Goal: Navigation & Orientation: Understand site structure

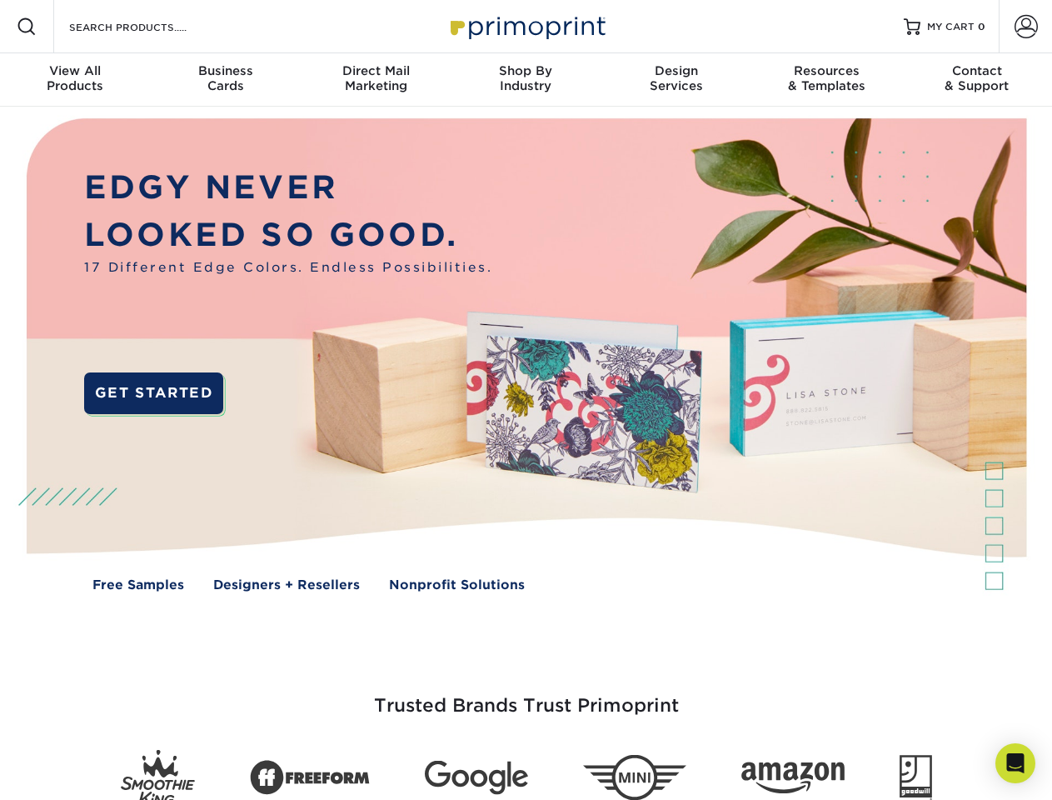
click at [526, 400] on img at bounding box center [525, 367] width 1041 height 521
click at [27, 27] on span at bounding box center [27, 27] width 20 height 20
click at [1026, 27] on span at bounding box center [1026, 26] width 23 height 23
click at [75, 80] on div "View All Products" at bounding box center [75, 78] width 150 height 30
click at [225, 80] on div "Business Cards" at bounding box center [225, 78] width 150 height 30
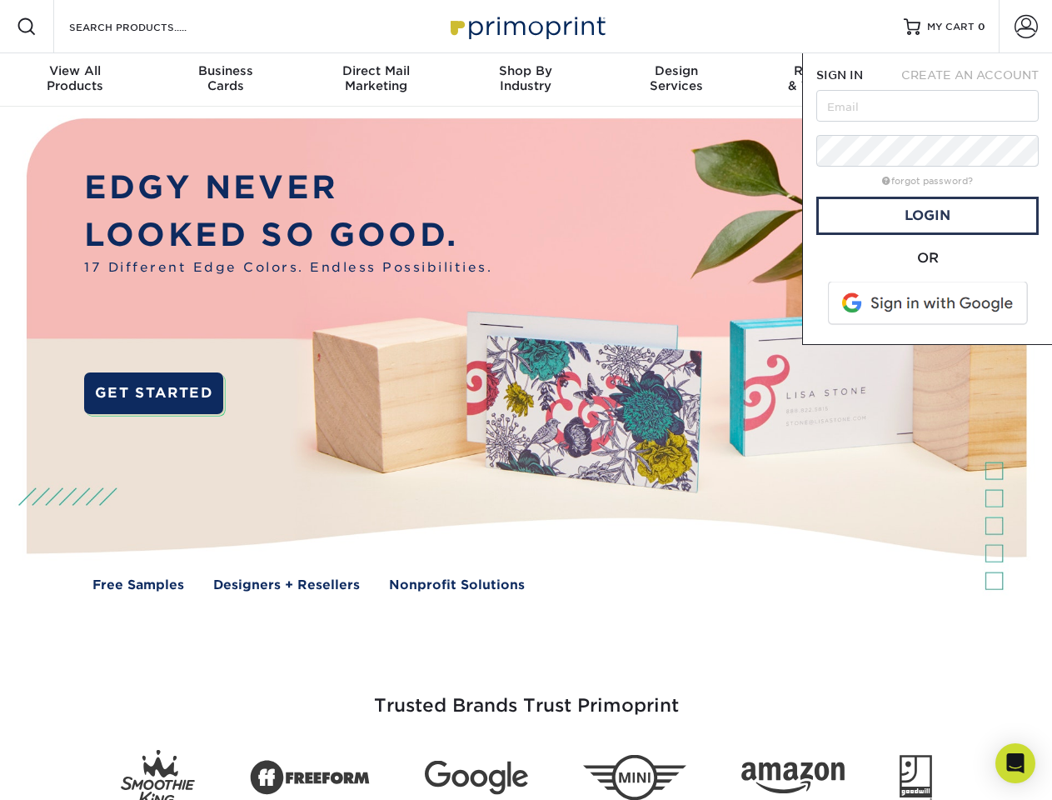
click at [376, 80] on div "Direct Mail Marketing" at bounding box center [376, 78] width 150 height 30
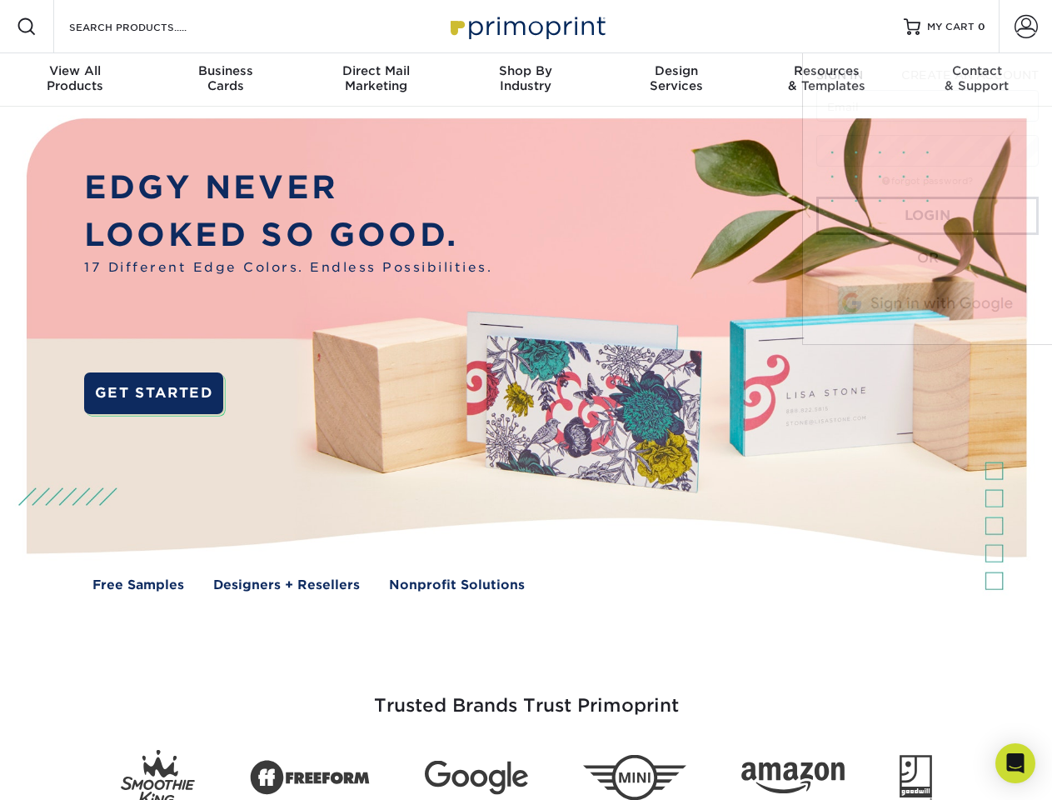
click at [526, 80] on div "Shop By Industry" at bounding box center [526, 78] width 150 height 30
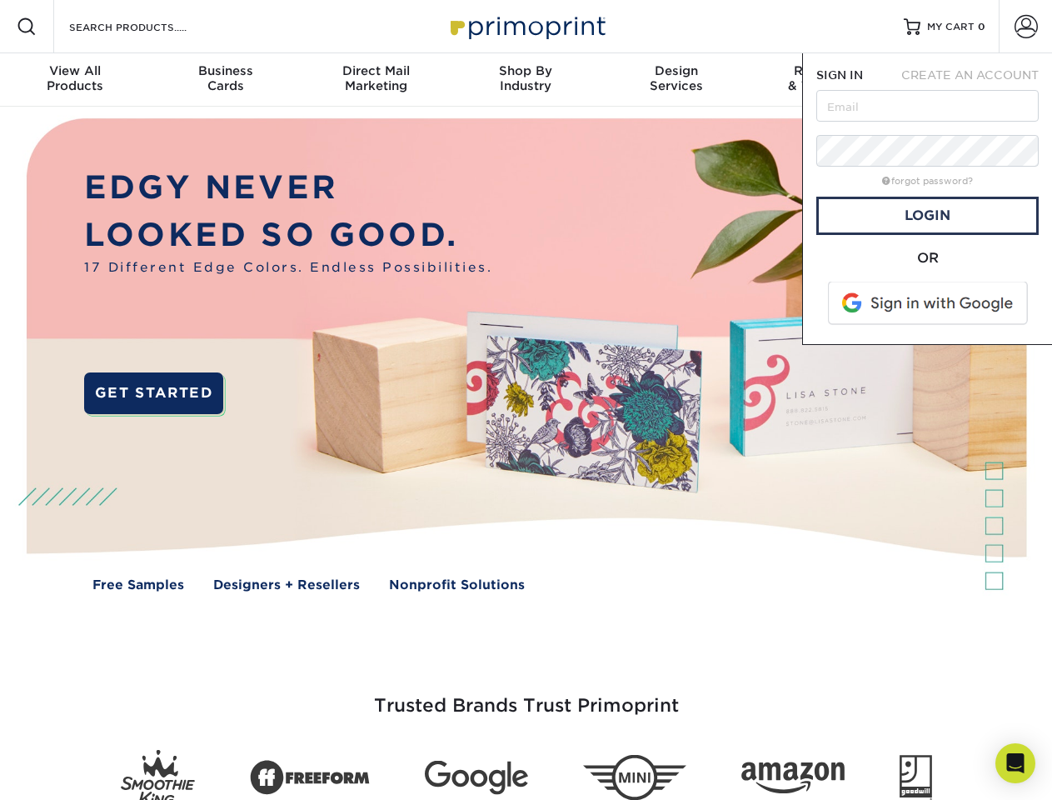
click at [677, 80] on div "Design Services" at bounding box center [677, 78] width 150 height 30
click at [826, 80] on span "SIGN IN" at bounding box center [839, 74] width 47 height 13
click at [977, 80] on span "CREATE AN ACCOUNT" at bounding box center [969, 74] width 137 height 13
